Goal: Find specific page/section: Find specific page/section

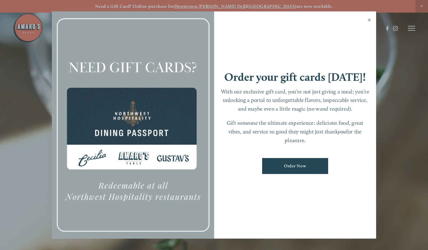
click at [374, 22] on link "Close" at bounding box center [370, 20] width 12 height 17
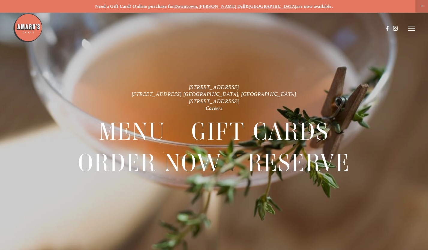
scroll to position [13, 0]
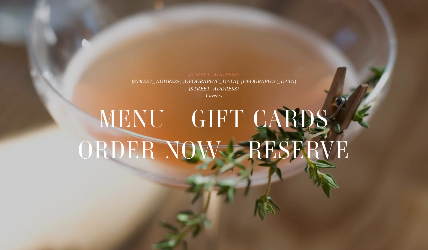
click at [228, 74] on link "[STREET_ADDRESS]" at bounding box center [214, 74] width 50 height 6
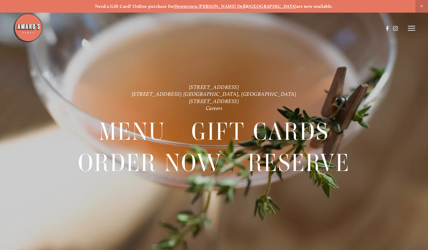
click at [421, 7] on span "Close Announcement" at bounding box center [422, 6] width 13 height 13
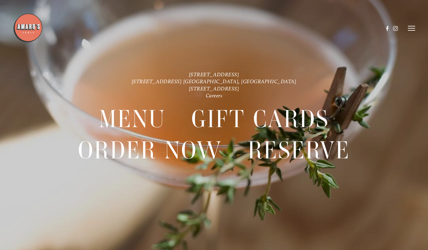
click at [36, 24] on img at bounding box center [28, 28] width 30 height 30
click at [411, 30] on icon at bounding box center [411, 28] width 7 height 5
click at [305, 26] on span "Menu" at bounding box center [305, 28] width 11 height 5
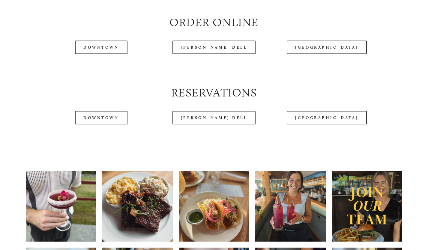
scroll to position [696, 0]
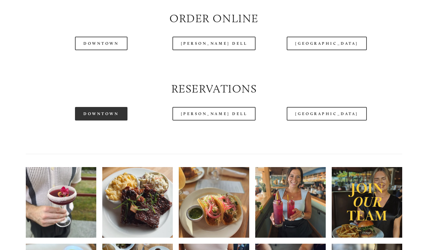
click at [101, 110] on link "Downtown" at bounding box center [101, 114] width 52 height 14
